Goal: Information Seeking & Learning: Learn about a topic

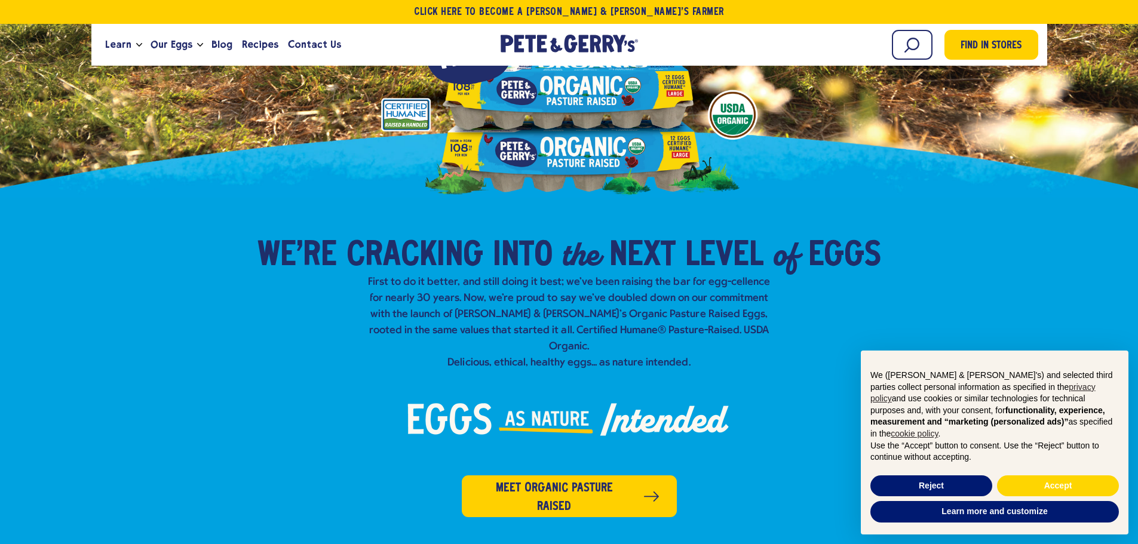
scroll to position [299, 0]
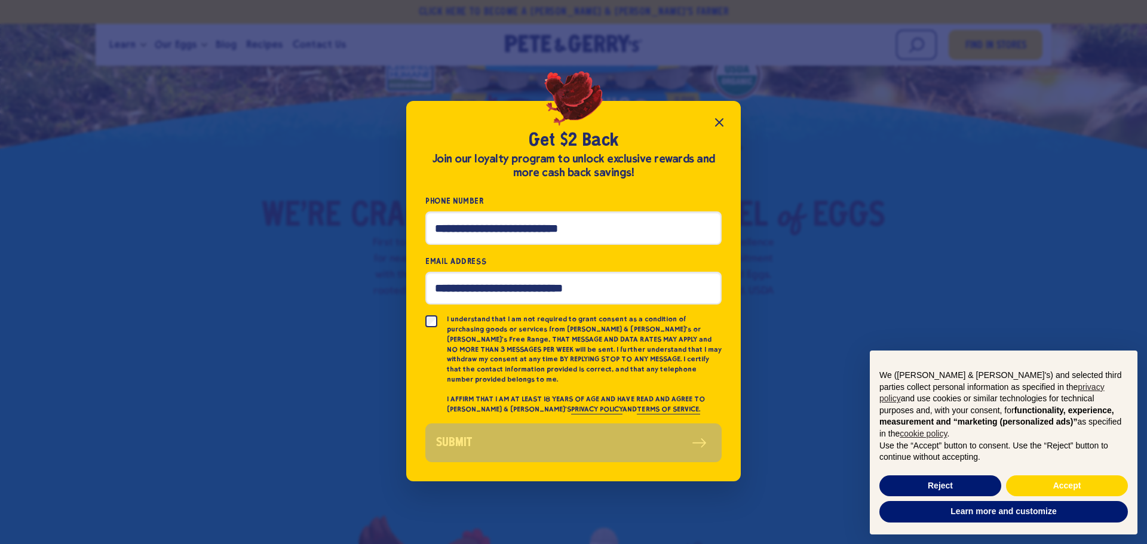
click at [717, 125] on icon "Close popup" at bounding box center [719, 122] width 7 height 7
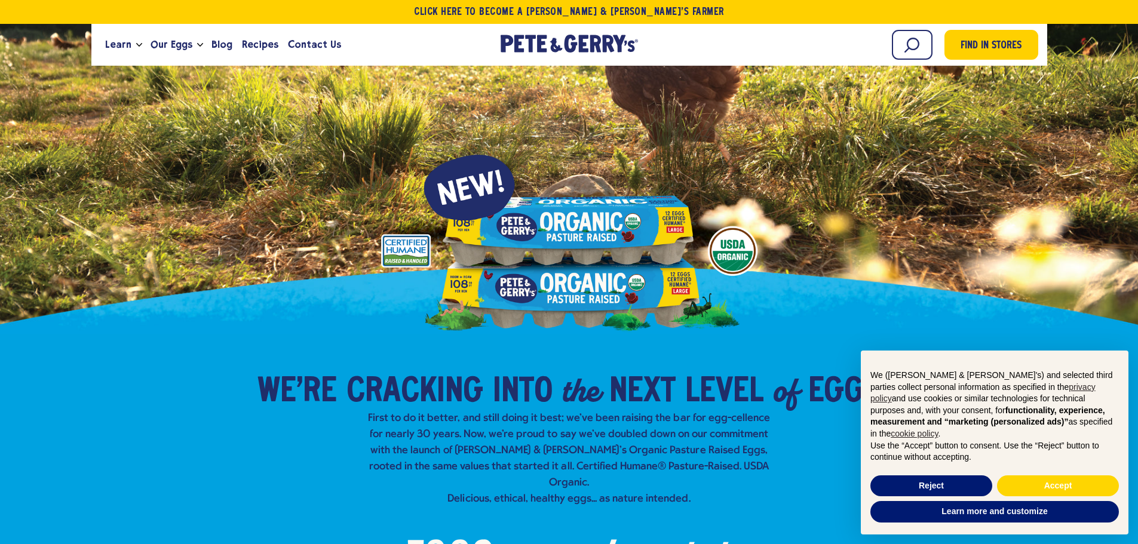
scroll to position [0, 0]
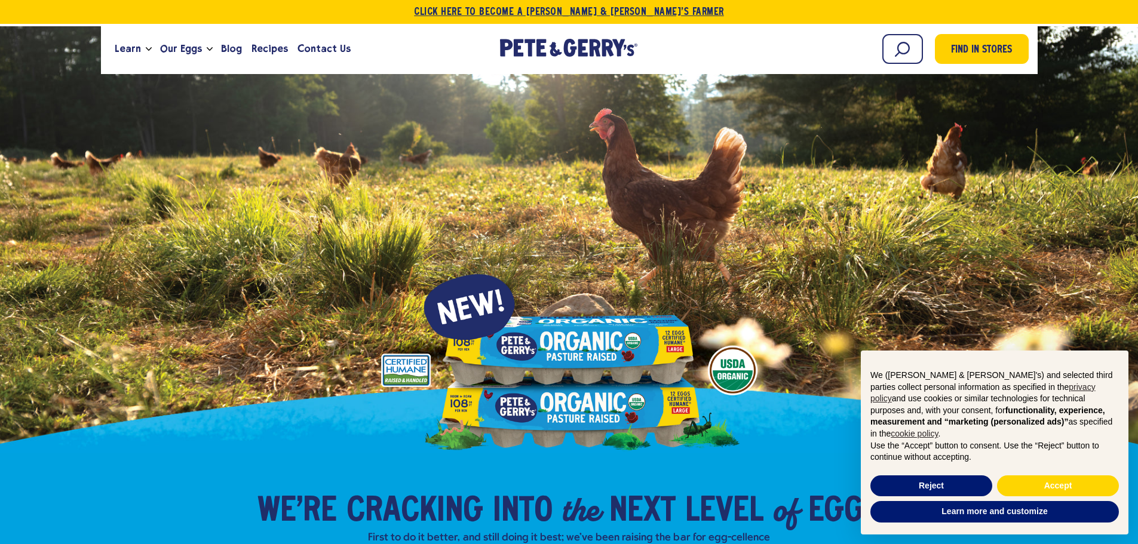
click at [475, 10] on link "Click Here To Become a [PERSON_NAME] & [PERSON_NAME]’s Farmer" at bounding box center [569, 12] width 1138 height 24
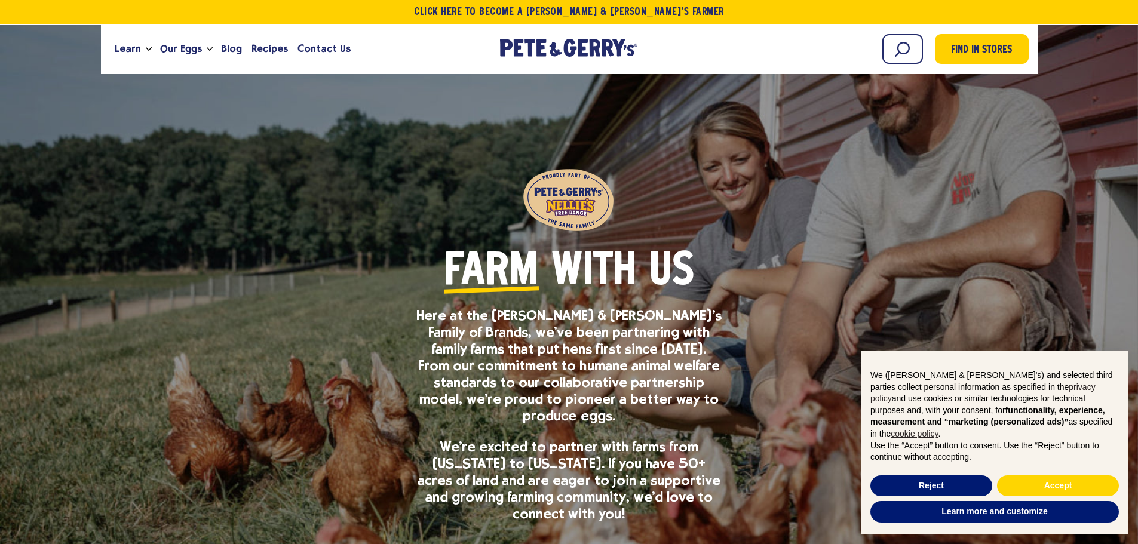
click at [519, 280] on span "Farm" at bounding box center [491, 272] width 95 height 45
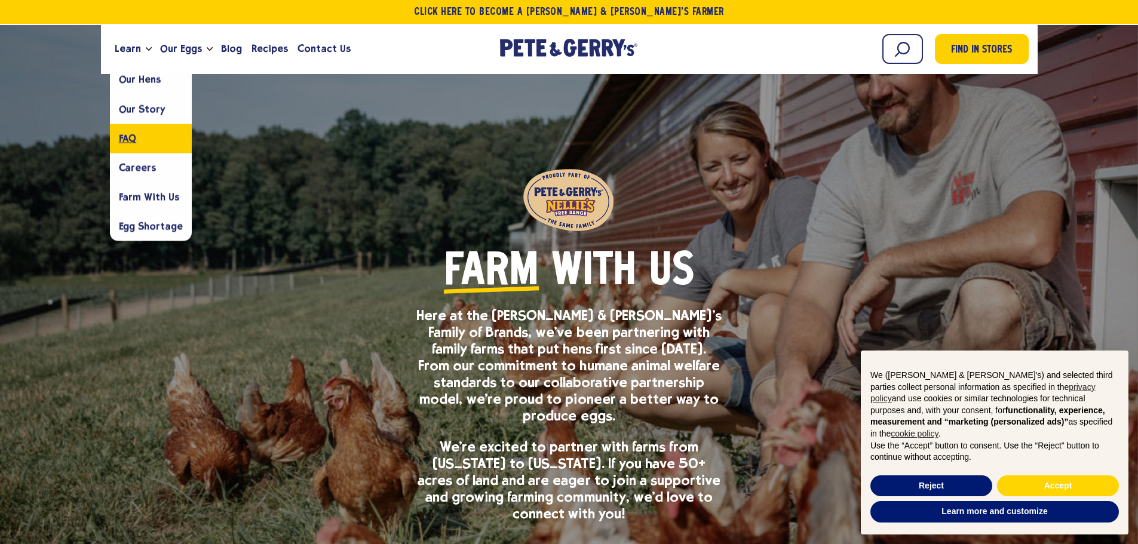
click at [120, 134] on span "FAQ" at bounding box center [128, 138] width 18 height 11
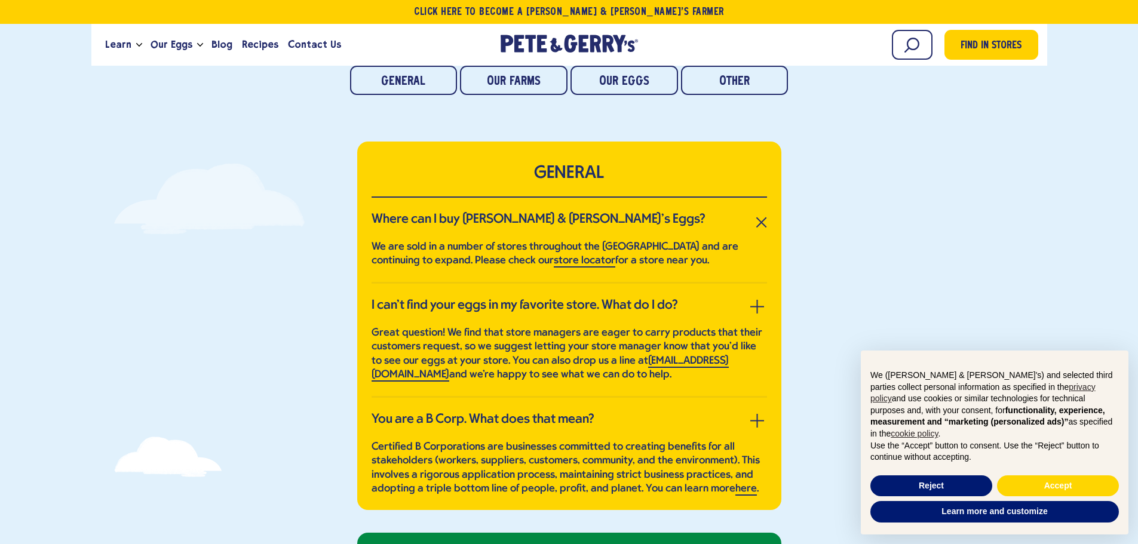
scroll to position [179, 0]
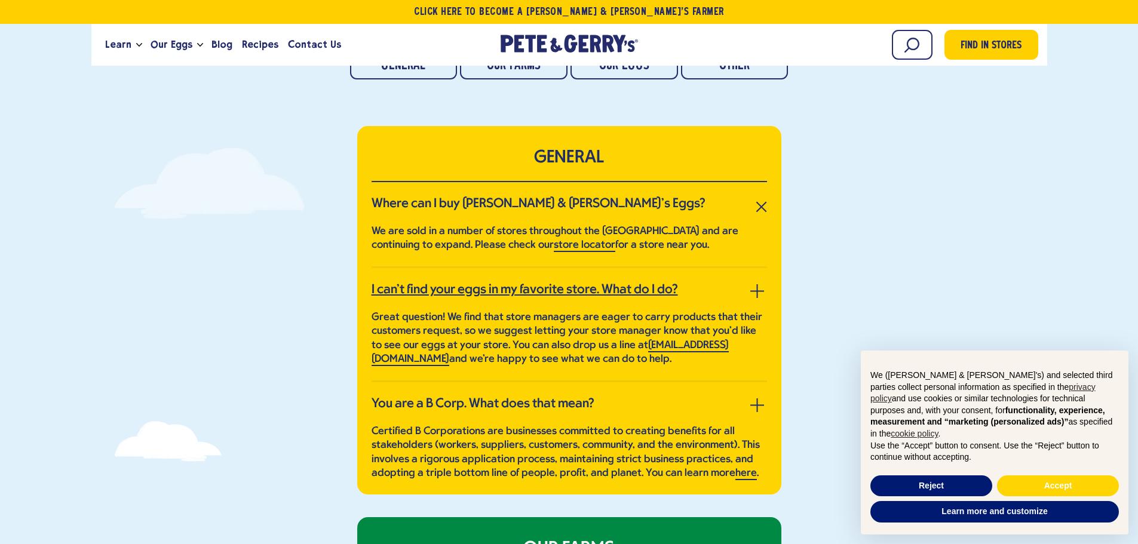
click at [749, 292] on link "I can’t find your eggs in my favorite store. What do I do?" at bounding box center [570, 291] width 396 height 16
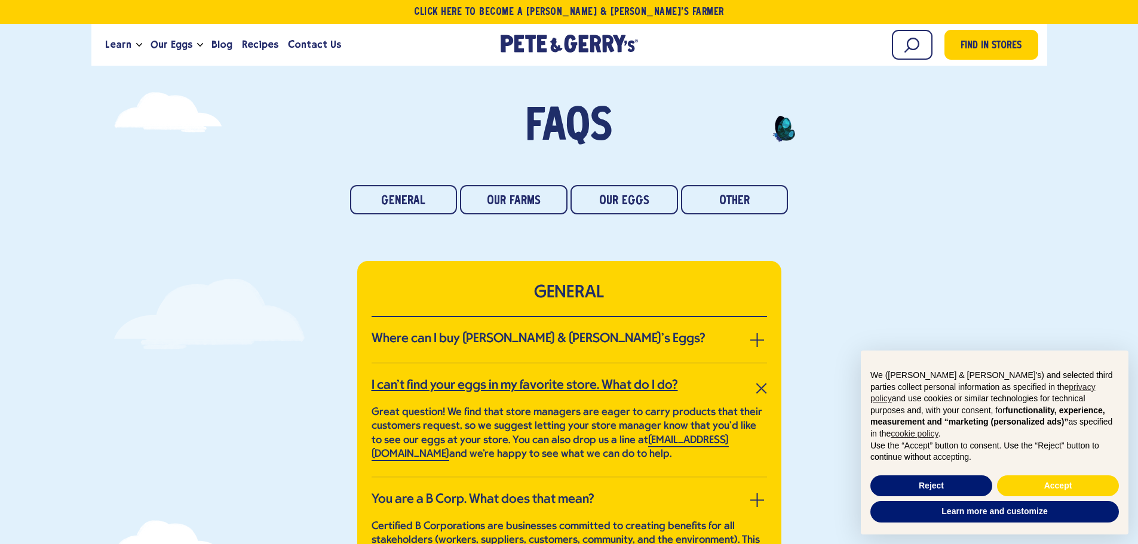
scroll to position [0, 0]
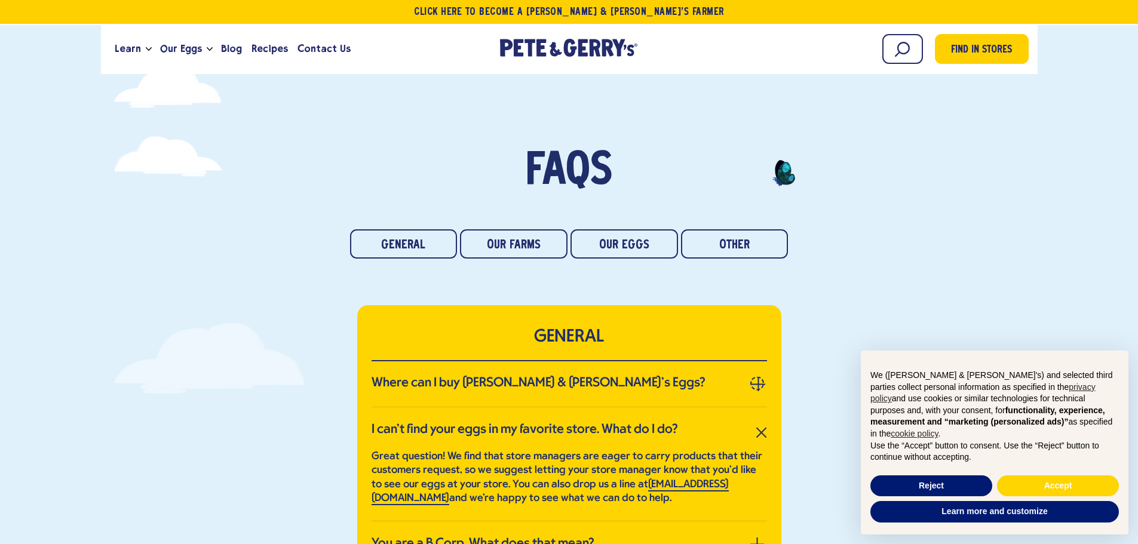
click at [756, 382] on button "button" at bounding box center [757, 384] width 14 height 14
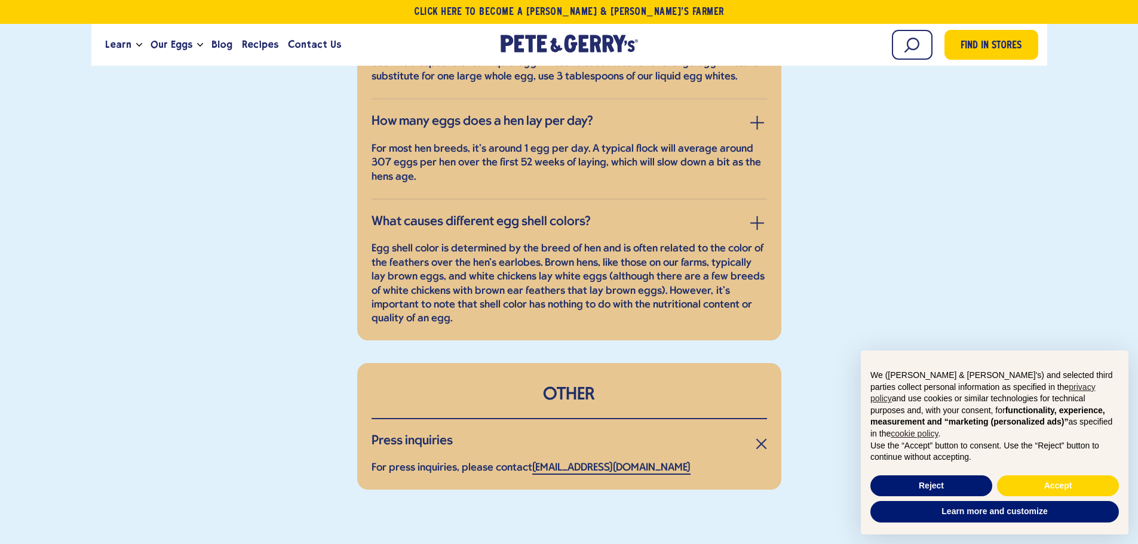
scroll to position [6034, 0]
